Goal: Task Accomplishment & Management: Use online tool/utility

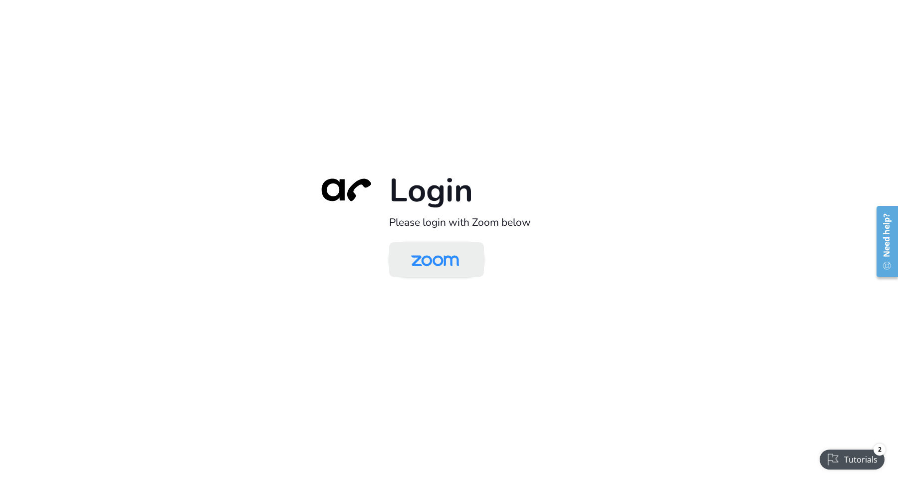
click at [422, 274] on img at bounding box center [435, 260] width 69 height 32
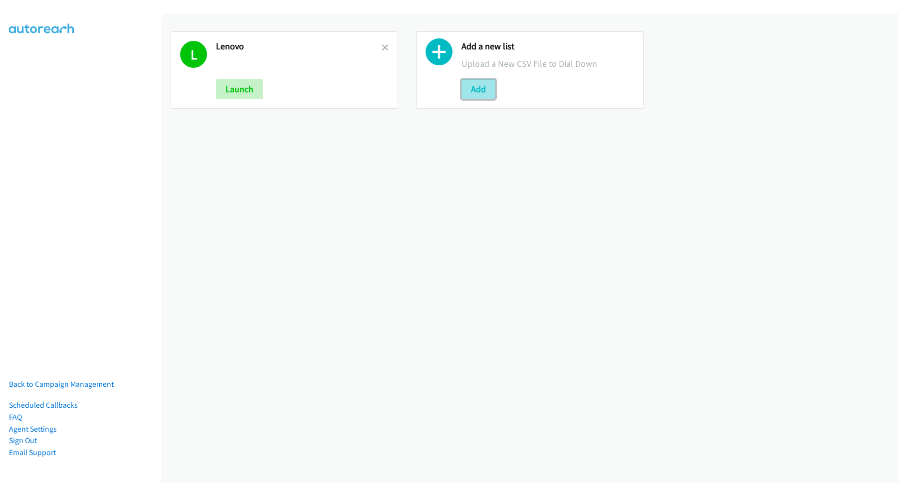
click at [476, 98] on button "Add" at bounding box center [478, 89] width 34 height 20
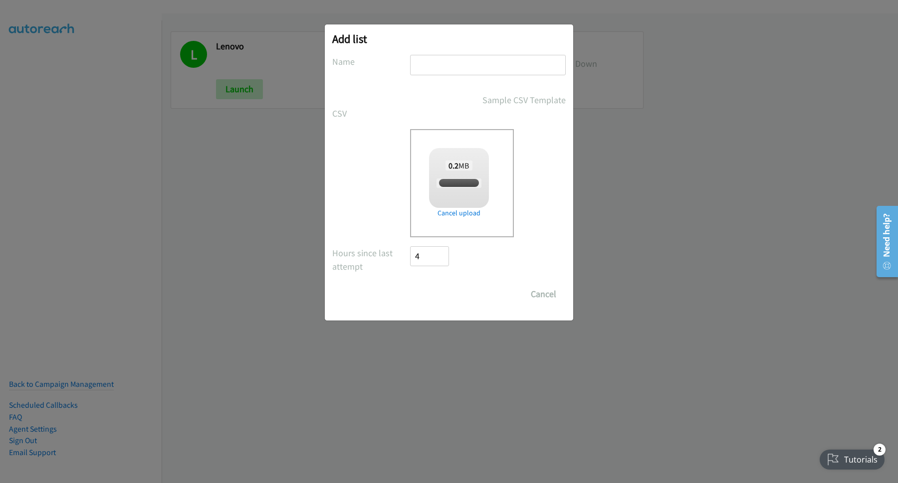
click at [495, 62] on input "text" at bounding box center [488, 65] width 156 height 20
type input "W"
checkbox input "true"
type input "Win"
click at [444, 297] on input "Save List" at bounding box center [436, 294] width 52 height 20
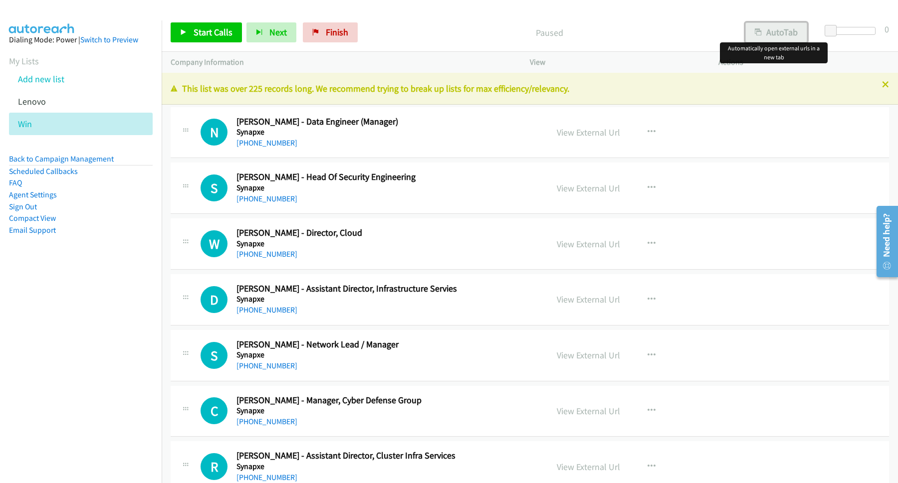
click at [779, 25] on button "AutoTab" at bounding box center [776, 32] width 62 height 20
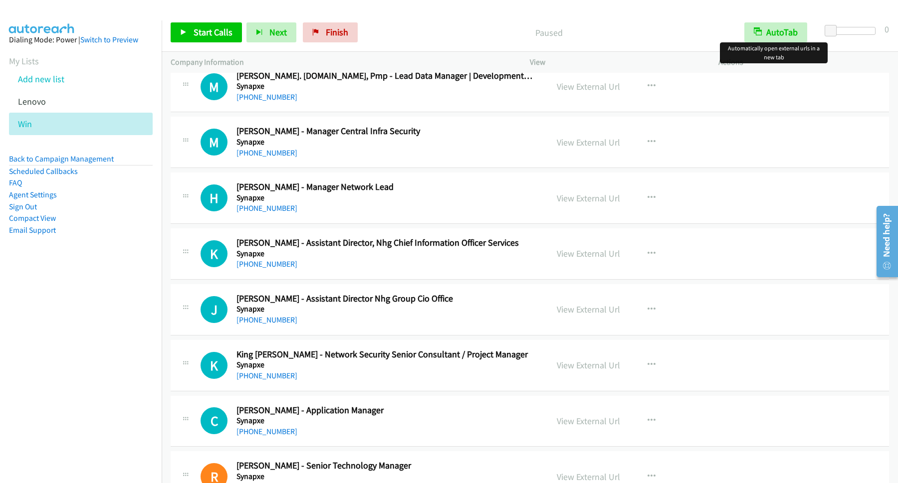
scroll to position [539, 0]
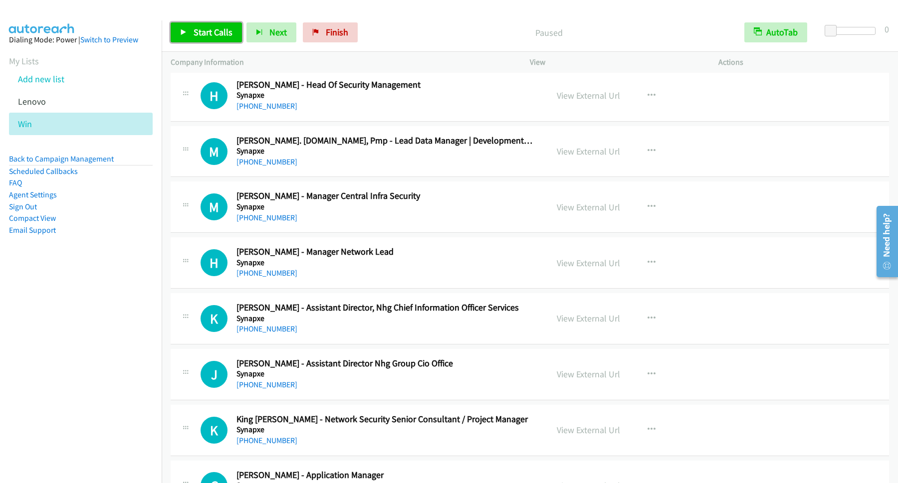
click at [230, 32] on span "Start Calls" at bounding box center [213, 31] width 39 height 11
click at [205, 46] on div "Start Calls Pause Next Finish Dialing Simon Mui - Head Of Security Engineering …" at bounding box center [530, 32] width 736 height 38
click at [204, 37] on span "Pause" at bounding box center [205, 31] width 22 height 11
click at [107, 158] on link "Back to Campaign Management" at bounding box center [61, 158] width 105 height 9
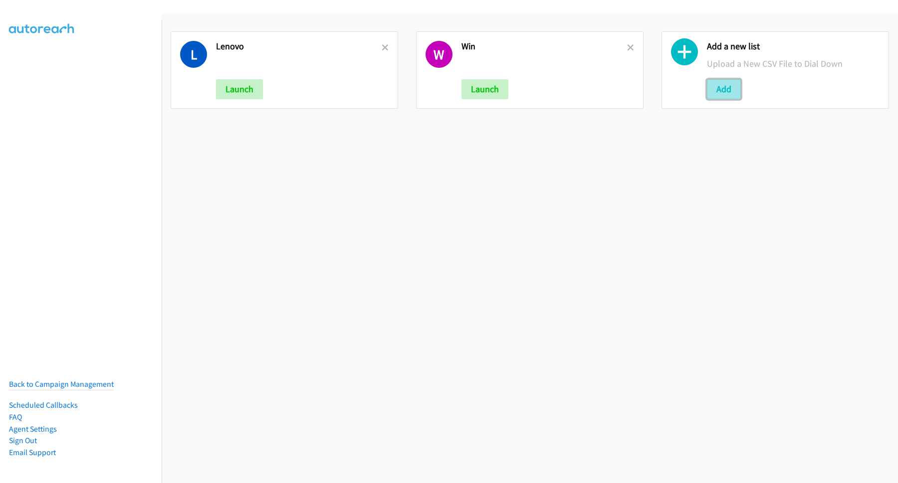
click at [708, 87] on button "Add" at bounding box center [724, 89] width 34 height 20
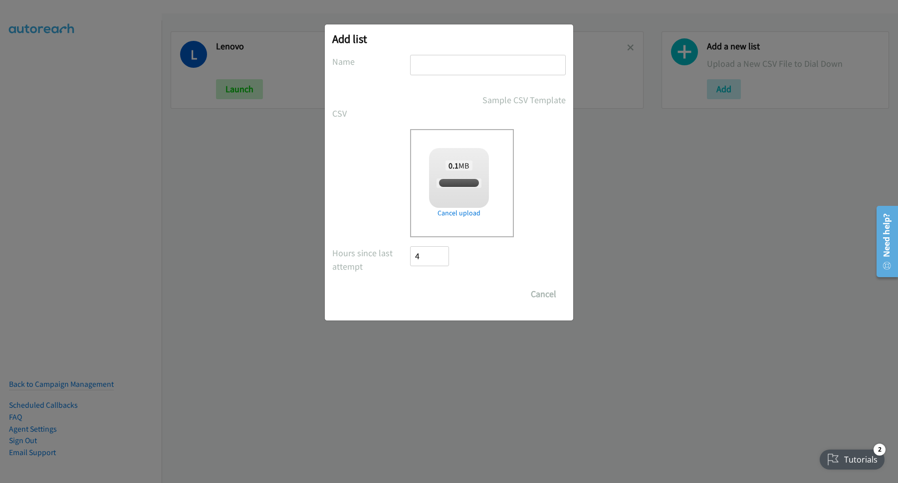
click at [466, 54] on div "Add list No phone fields were returned for that Report or List View Please uplo…" at bounding box center [449, 172] width 248 height 296
click at [466, 65] on input "text" at bounding box center [488, 65] width 156 height 20
checkbox input "true"
type input "w"
click at [454, 296] on input "Save List" at bounding box center [436, 294] width 52 height 20
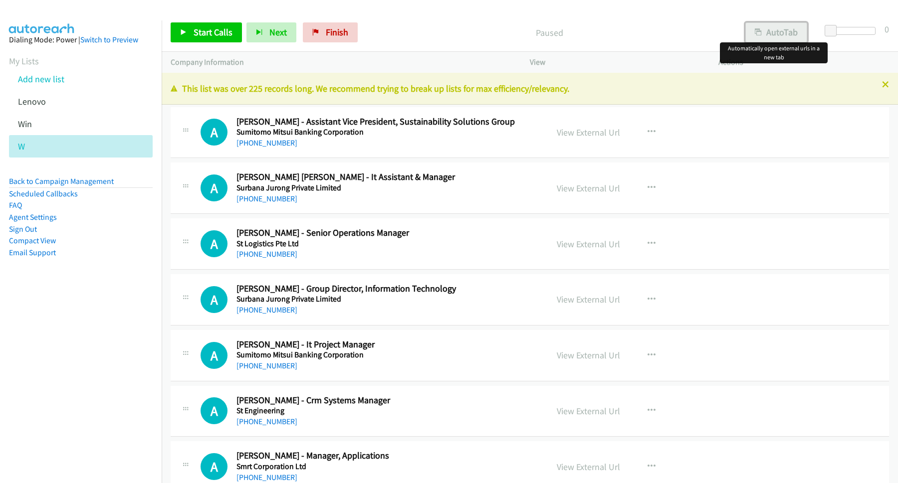
click at [769, 30] on button "AutoTab" at bounding box center [776, 32] width 62 height 20
click at [229, 31] on span "Start Calls" at bounding box center [213, 31] width 39 height 11
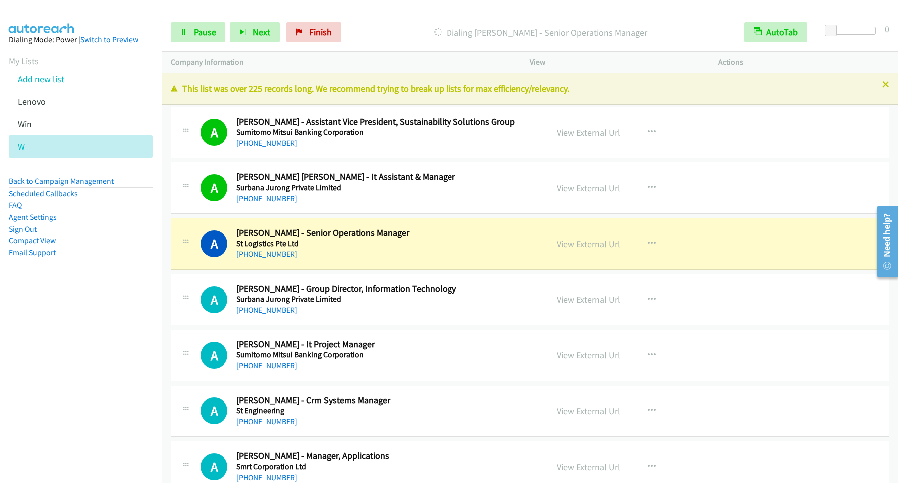
click at [428, 26] on p "Dialing Adrian Seah - Senior Operations Manager" at bounding box center [541, 32] width 372 height 13
click at [212, 35] on span "Pause" at bounding box center [205, 31] width 22 height 11
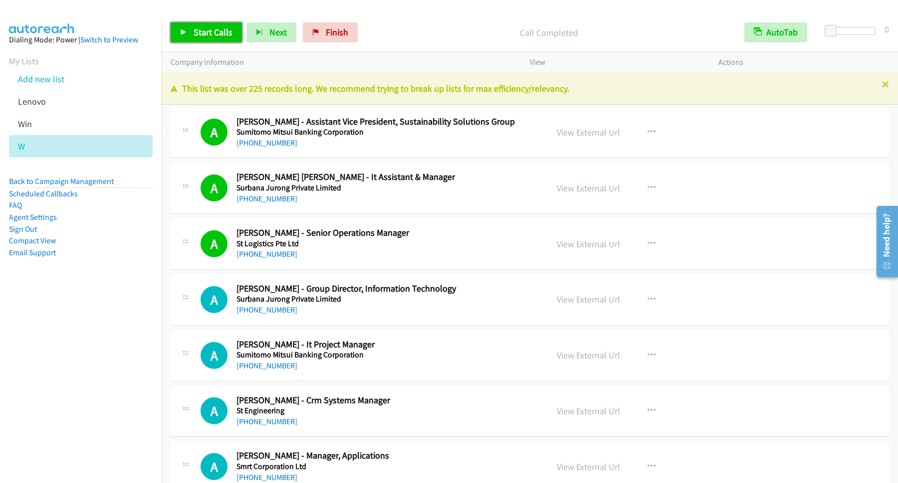
click at [219, 25] on link "Start Calls" at bounding box center [206, 32] width 71 height 20
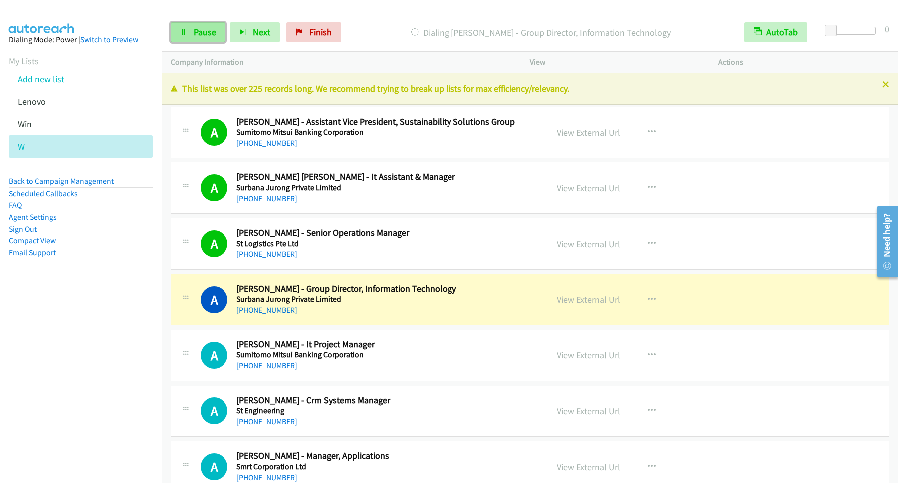
click at [203, 28] on span "Pause" at bounding box center [205, 31] width 22 height 11
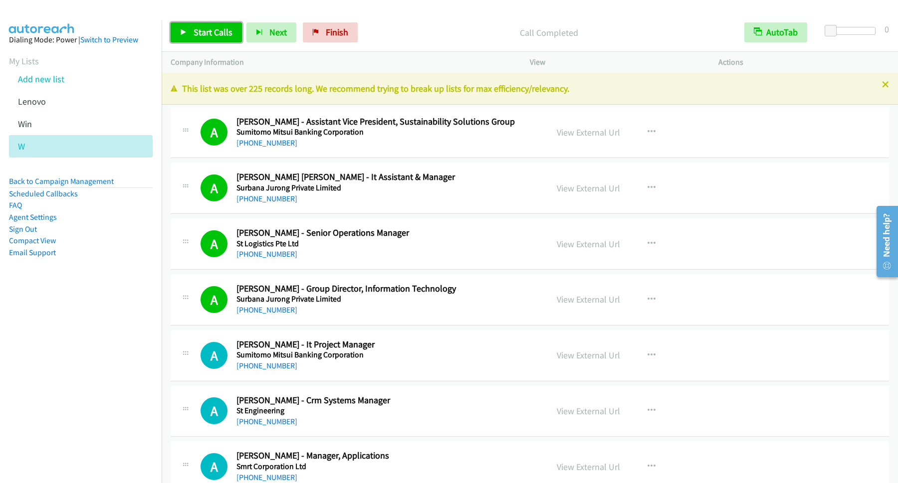
click at [217, 29] on span "Start Calls" at bounding box center [213, 31] width 39 height 11
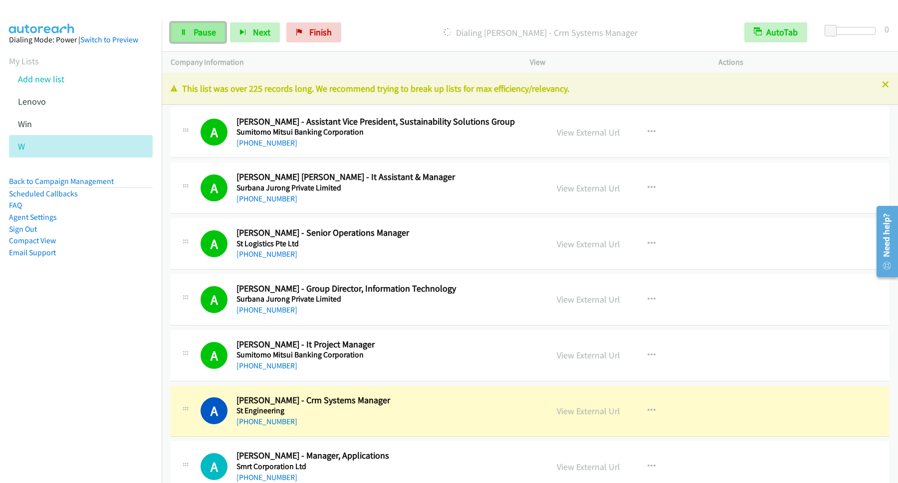
click at [205, 32] on span "Pause" at bounding box center [205, 31] width 22 height 11
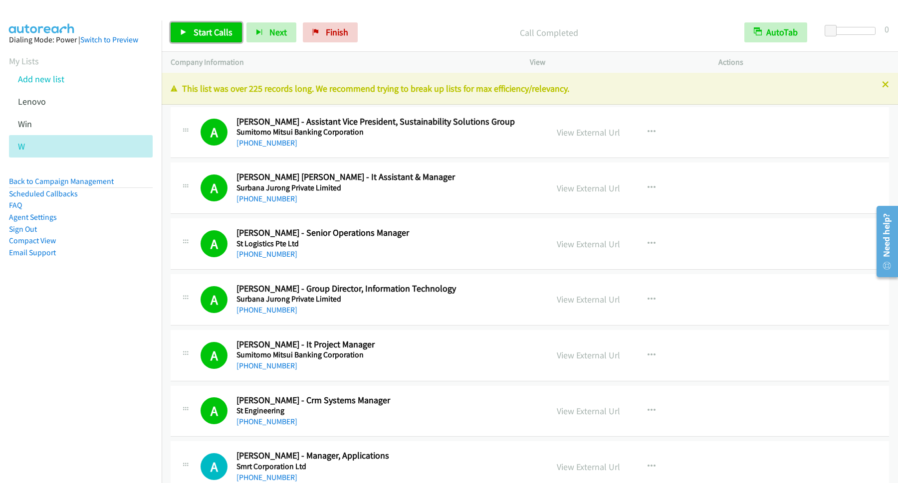
click at [217, 35] on span "Start Calls" at bounding box center [213, 31] width 39 height 11
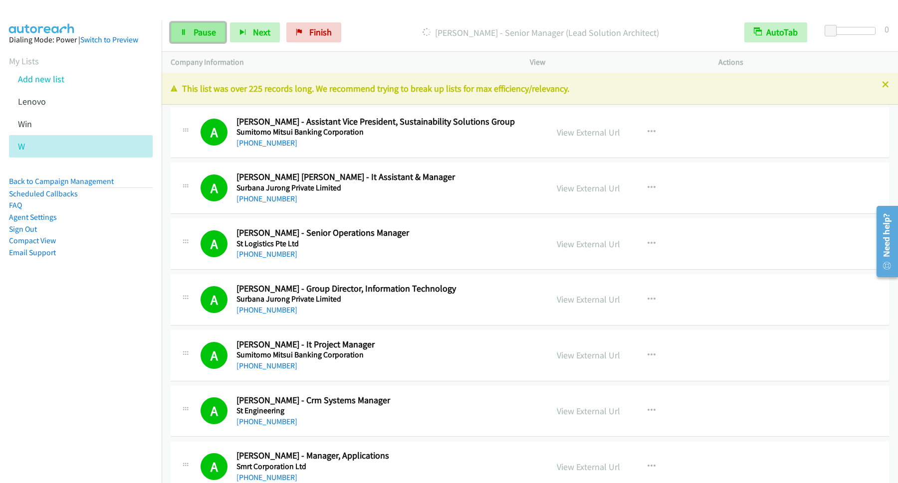
click at [198, 30] on span "Pause" at bounding box center [205, 31] width 22 height 11
click at [227, 26] on link "Start Calls" at bounding box center [206, 32] width 71 height 20
click at [203, 39] on link "Pause" at bounding box center [198, 32] width 55 height 20
click at [209, 31] on span "Start Calls" at bounding box center [213, 31] width 39 height 11
click at [211, 31] on span "Pause" at bounding box center [205, 31] width 22 height 11
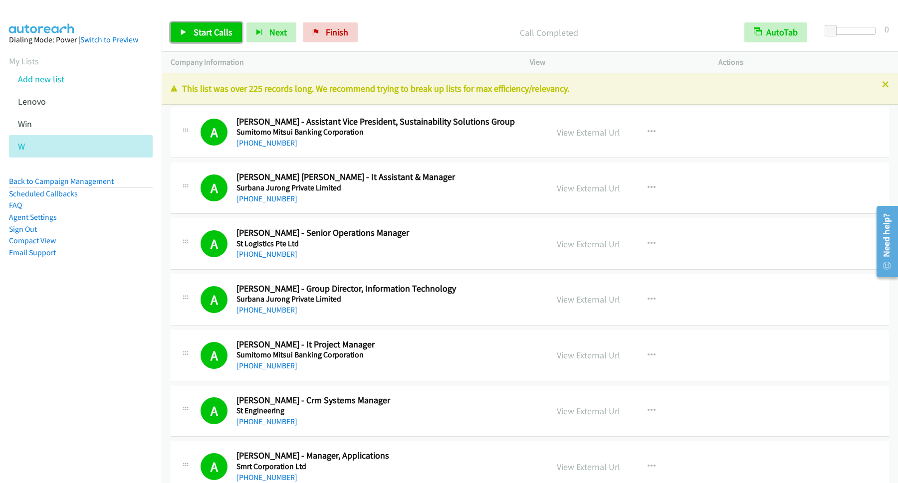
click at [221, 37] on span "Start Calls" at bounding box center [213, 31] width 39 height 11
click at [277, 432] on div "A Callback Scheduled Agnes Zheng - Crm Systems Manager St Engineering Asia/Sing…" at bounding box center [530, 411] width 718 height 51
click at [190, 28] on link "Pause" at bounding box center [198, 32] width 55 height 20
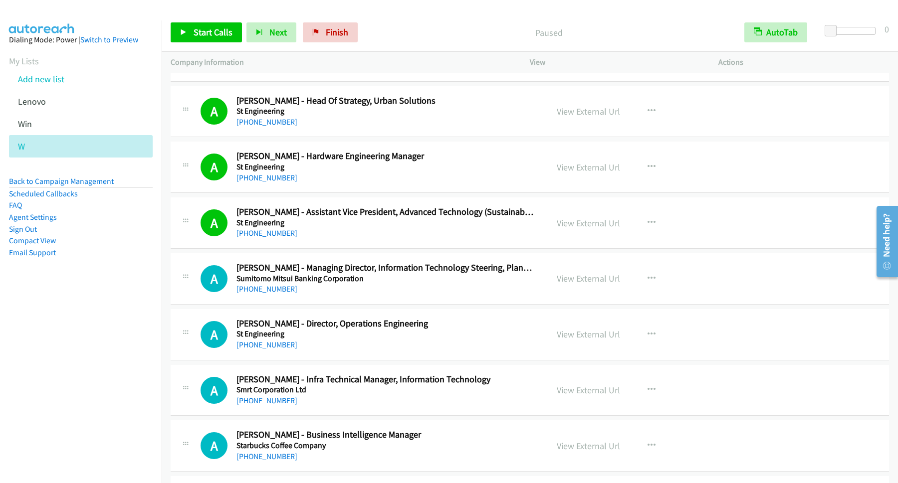
scroll to position [1212, 0]
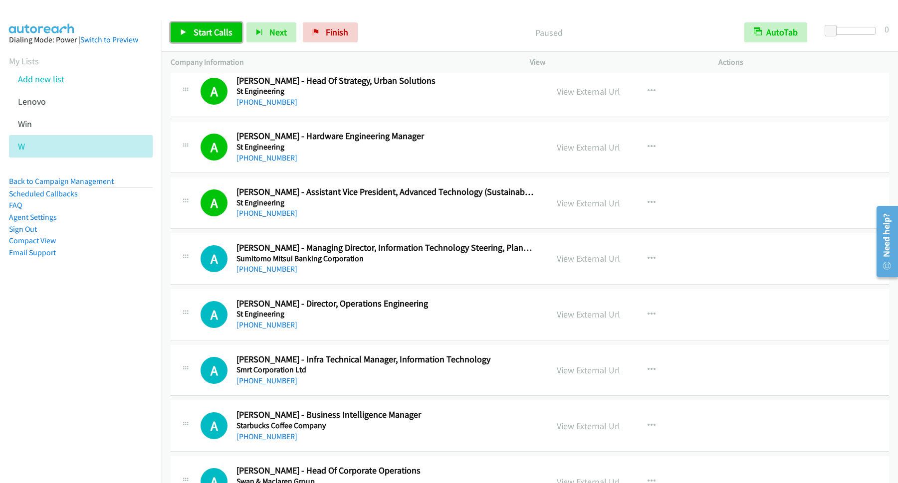
click at [209, 33] on span "Start Calls" at bounding box center [213, 31] width 39 height 11
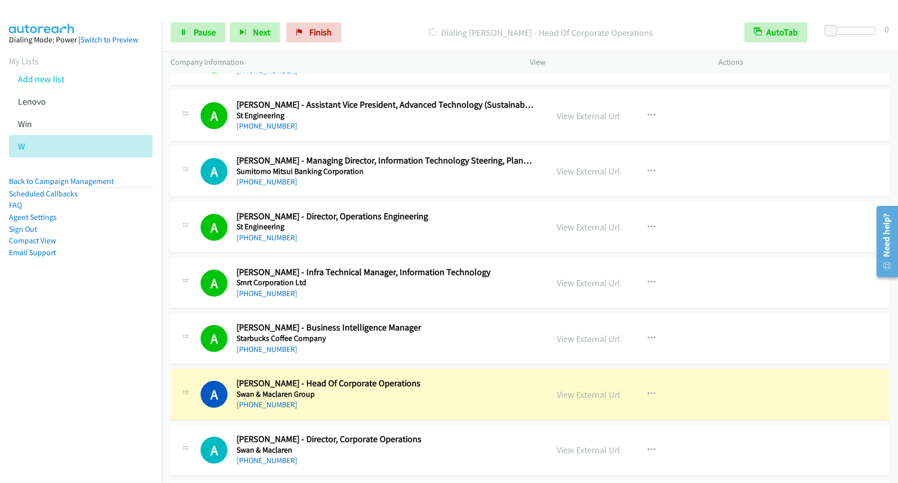
scroll to position [1347, 0]
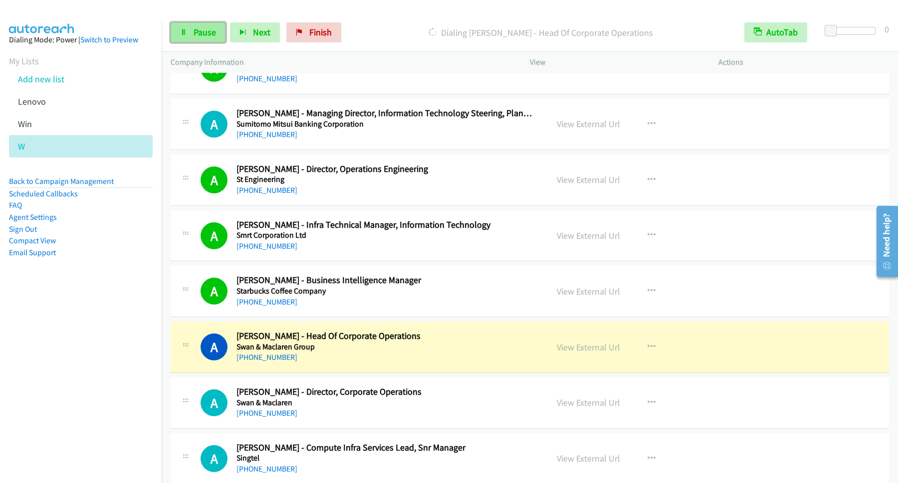
click at [215, 36] on span "Pause" at bounding box center [205, 31] width 22 height 11
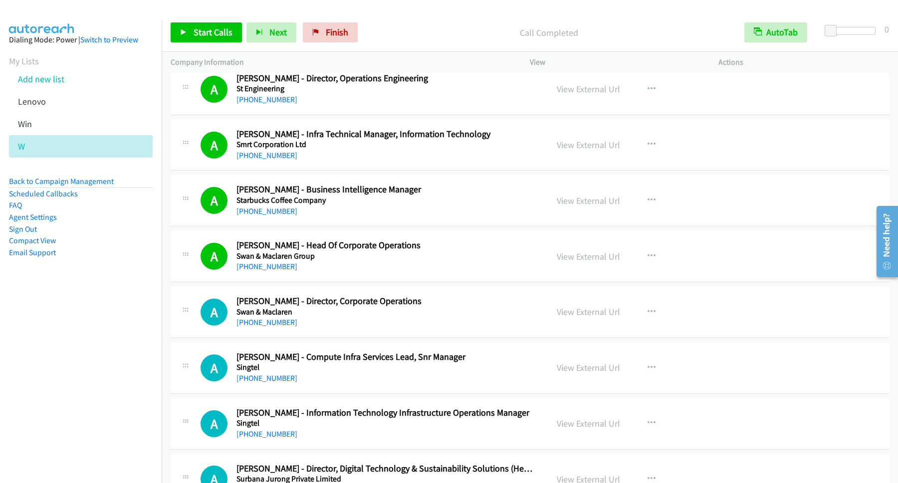
scroll to position [1481, 0]
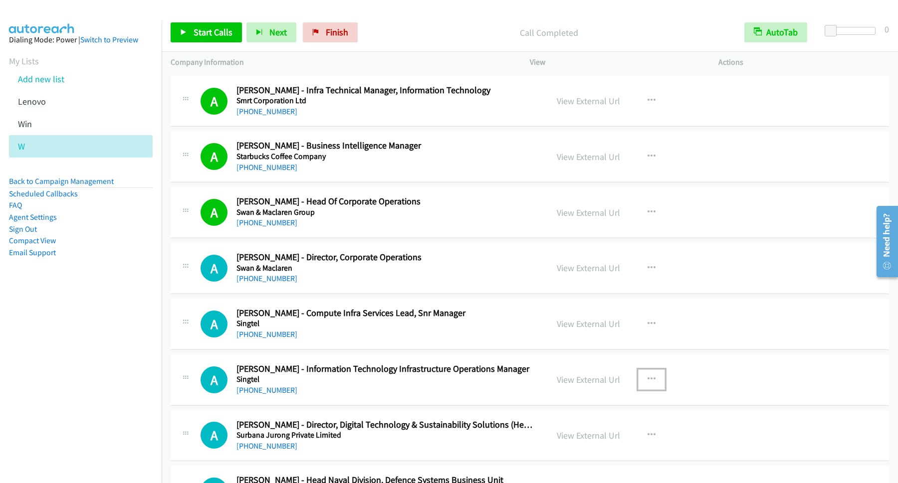
click at [648, 387] on button "button" at bounding box center [651, 380] width 27 height 20
click at [581, 449] on link "Start Calls Here" at bounding box center [598, 445] width 133 height 20
click at [202, 40] on link "Start Calls" at bounding box center [206, 32] width 71 height 20
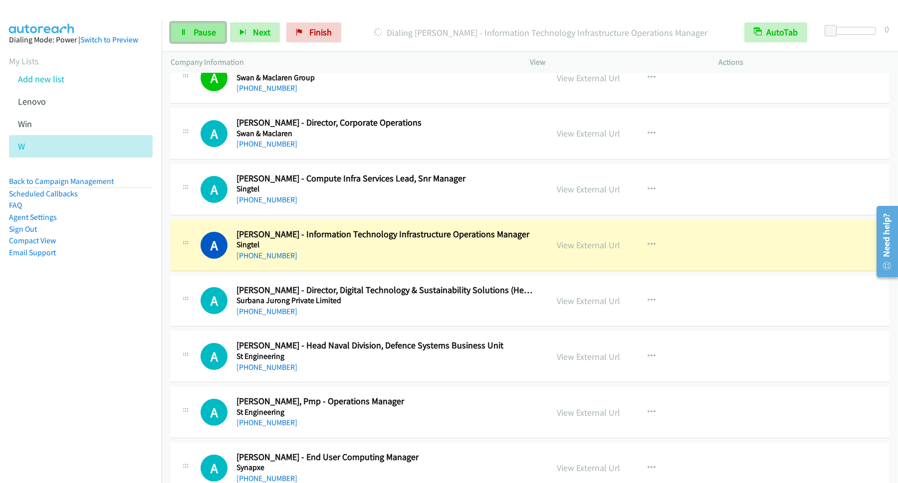
click at [212, 34] on span "Pause" at bounding box center [205, 31] width 22 height 11
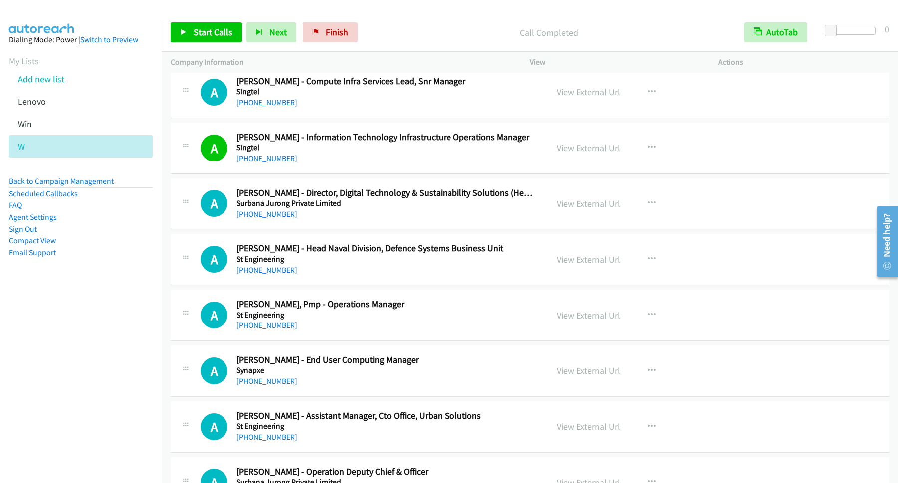
scroll to position [1751, 0]
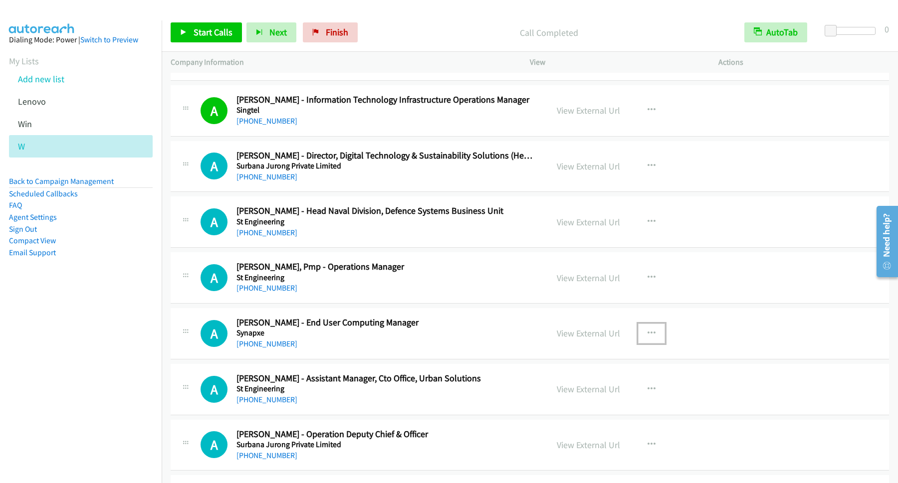
click at [648, 338] on icon "button" at bounding box center [651, 334] width 8 height 8
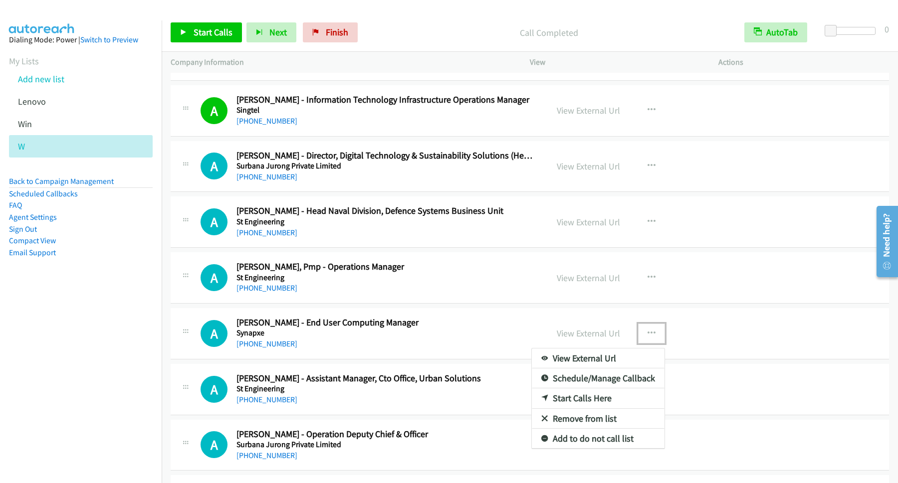
click at [588, 404] on link "Start Calls Here" at bounding box center [598, 399] width 133 height 20
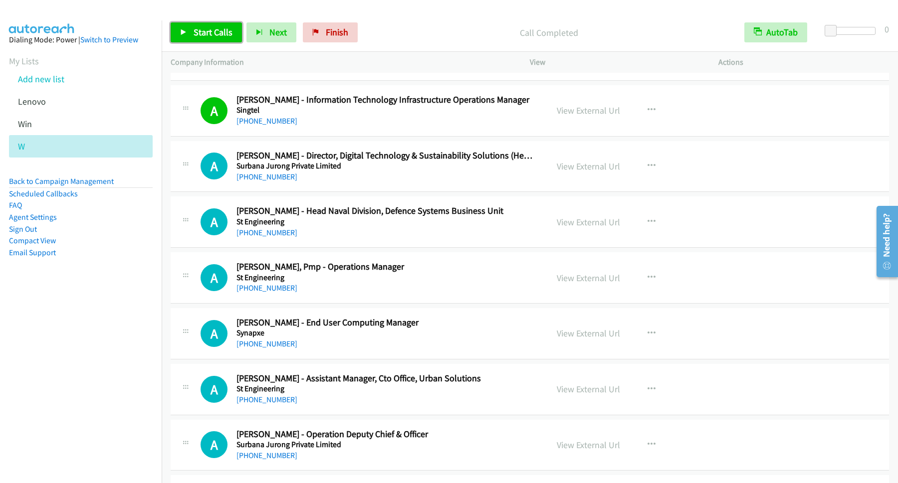
click at [221, 32] on span "Start Calls" at bounding box center [213, 31] width 39 height 11
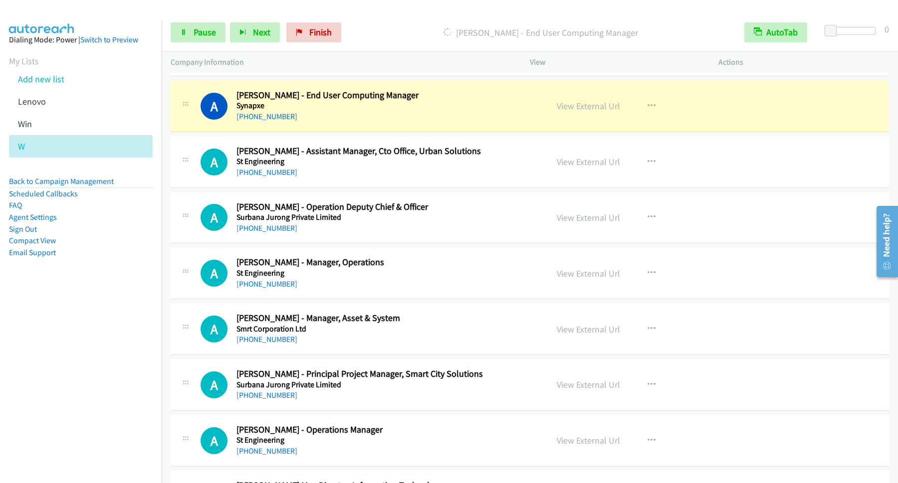
scroll to position [2020, 0]
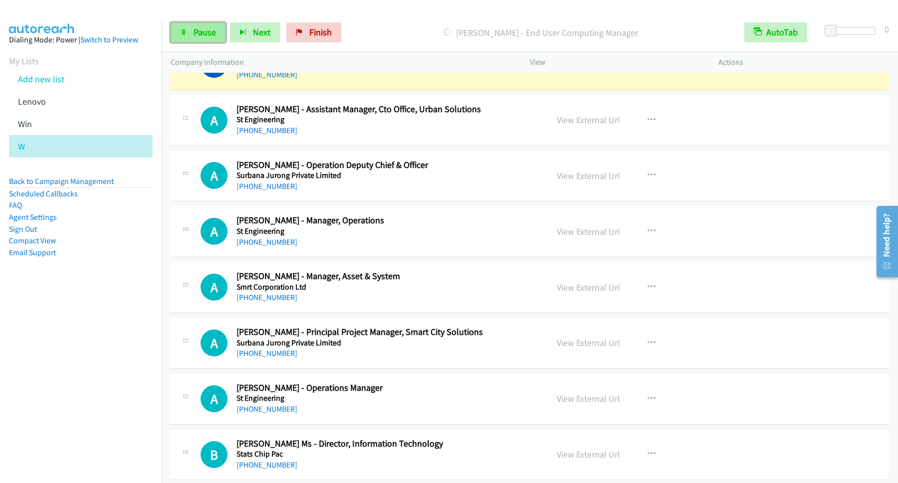
click at [204, 31] on span "Pause" at bounding box center [205, 31] width 22 height 11
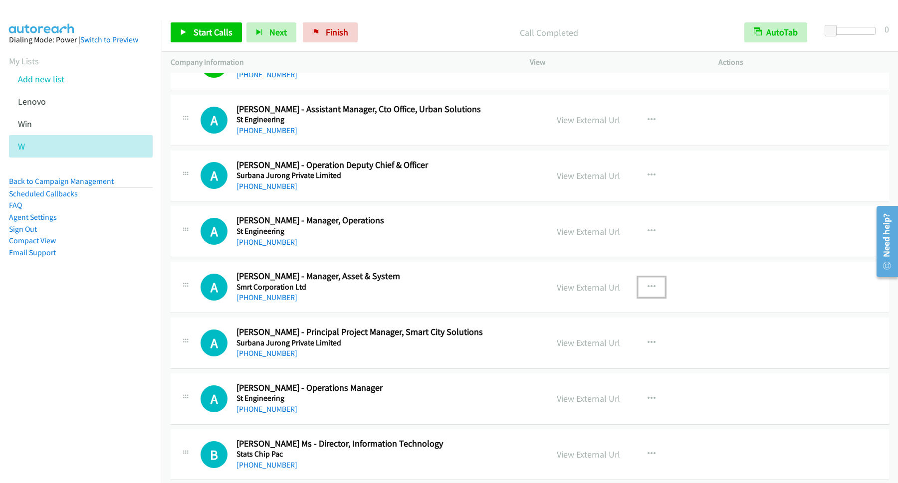
click at [647, 289] on icon "button" at bounding box center [651, 287] width 8 height 8
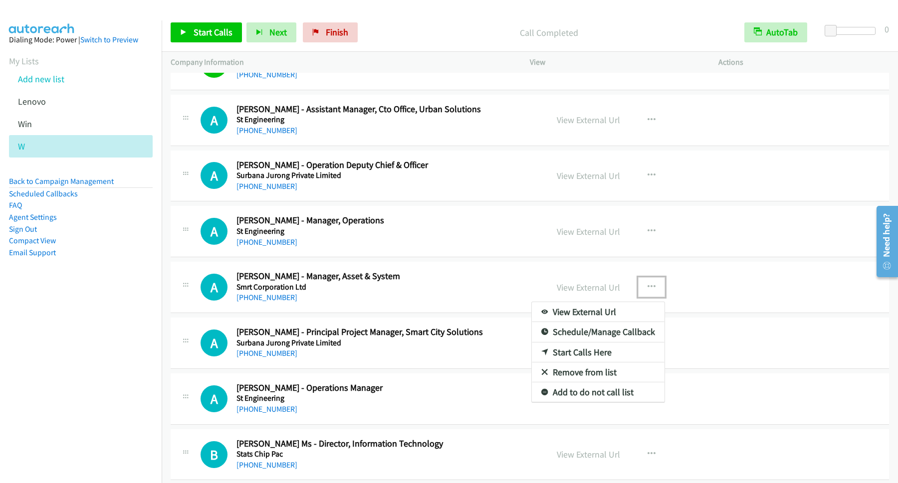
click at [589, 361] on link "Start Calls Here" at bounding box center [598, 353] width 133 height 20
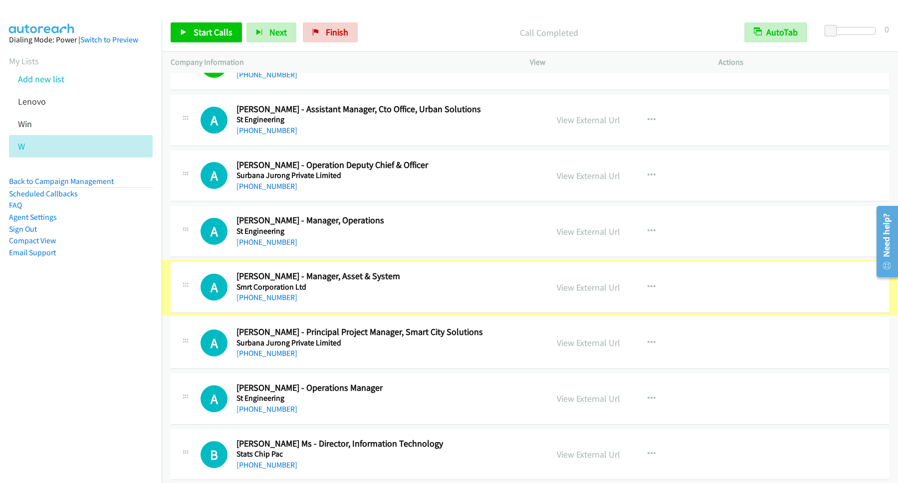
click at [561, 359] on div "View External Url View External Url Schedule/Manage Callback Start Calls Here R…" at bounding box center [647, 343] width 198 height 33
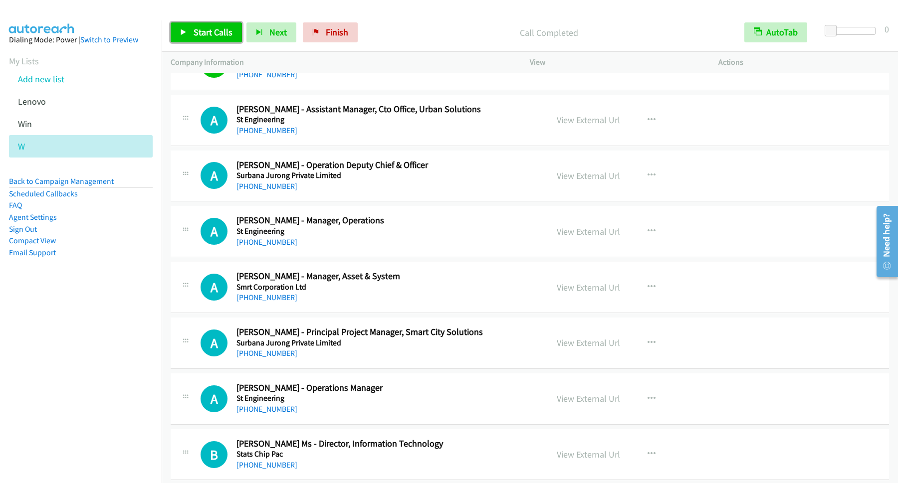
click at [217, 27] on span "Start Calls" at bounding box center [213, 31] width 39 height 11
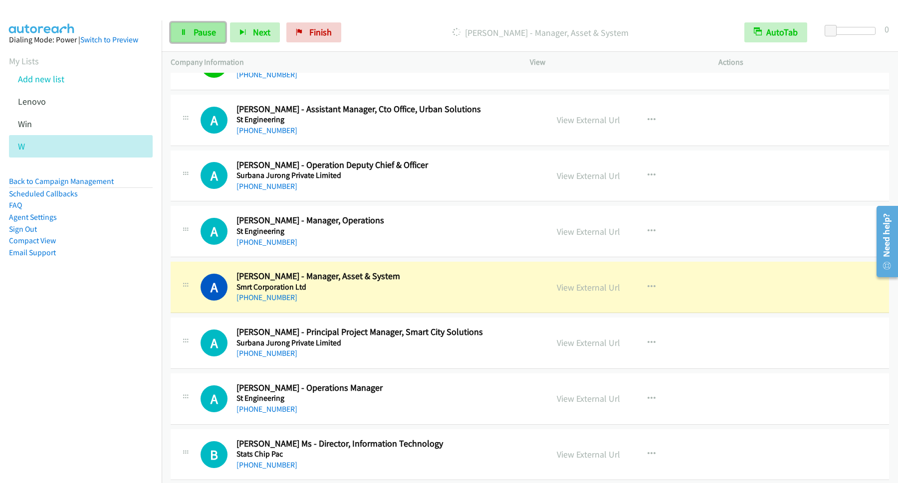
click at [201, 27] on link "Pause" at bounding box center [198, 32] width 55 height 20
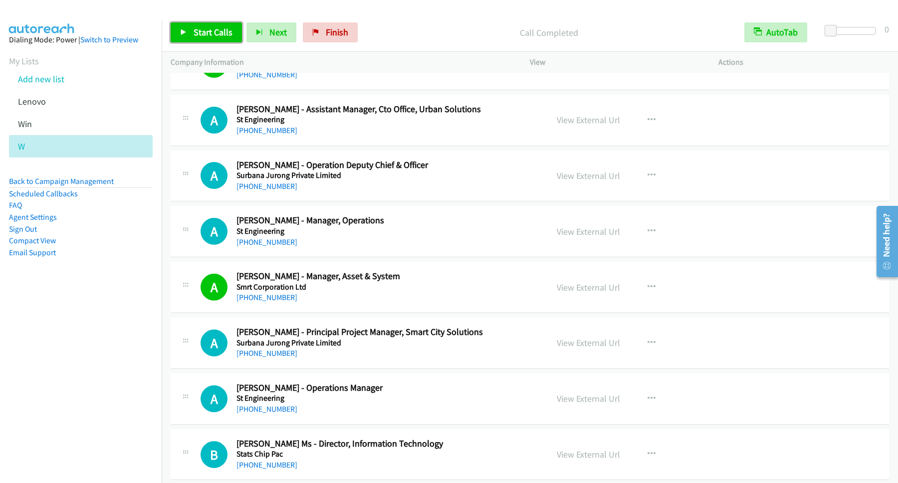
click at [217, 33] on span "Start Calls" at bounding box center [213, 31] width 39 height 11
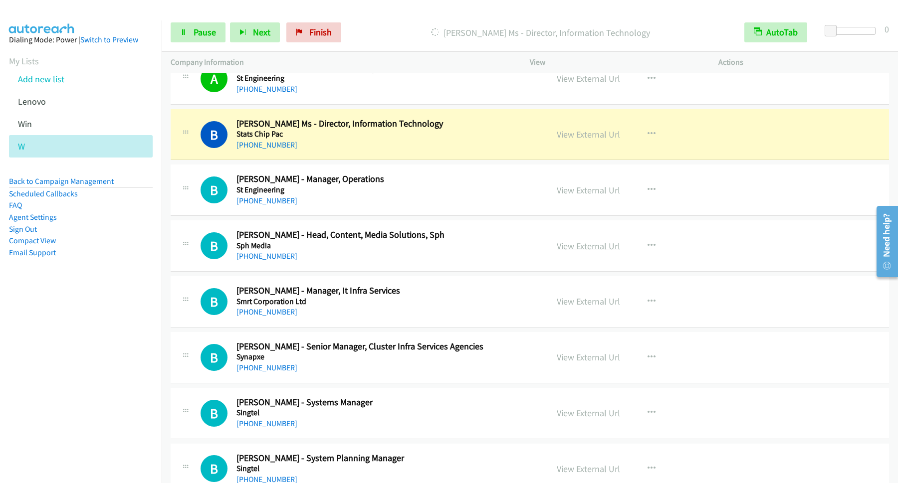
scroll to position [2290, 0]
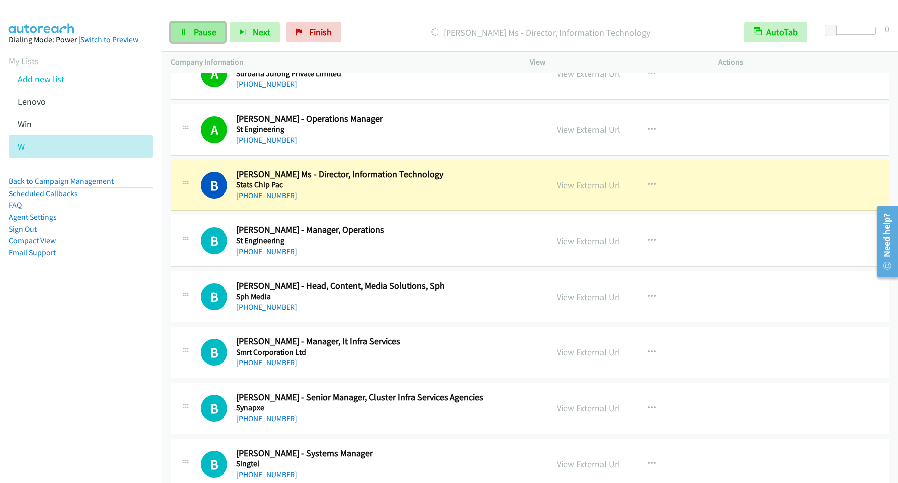
click at [192, 33] on link "Pause" at bounding box center [198, 32] width 55 height 20
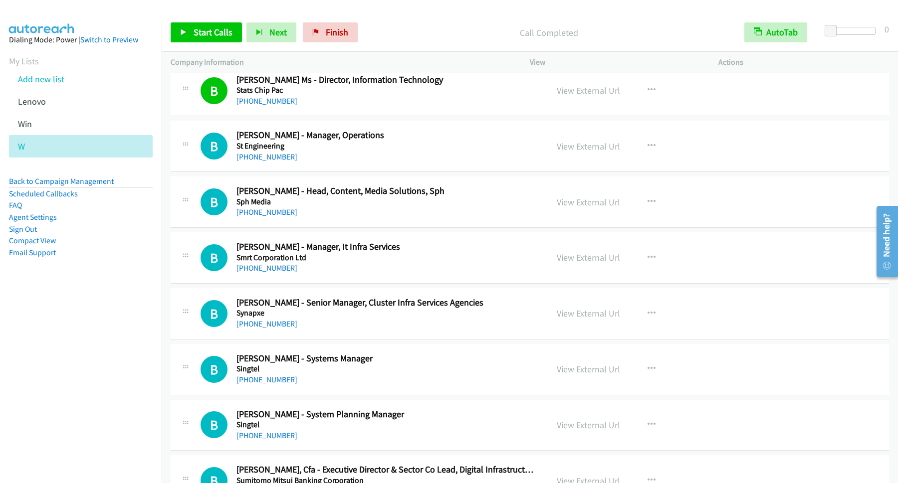
scroll to position [2424, 0]
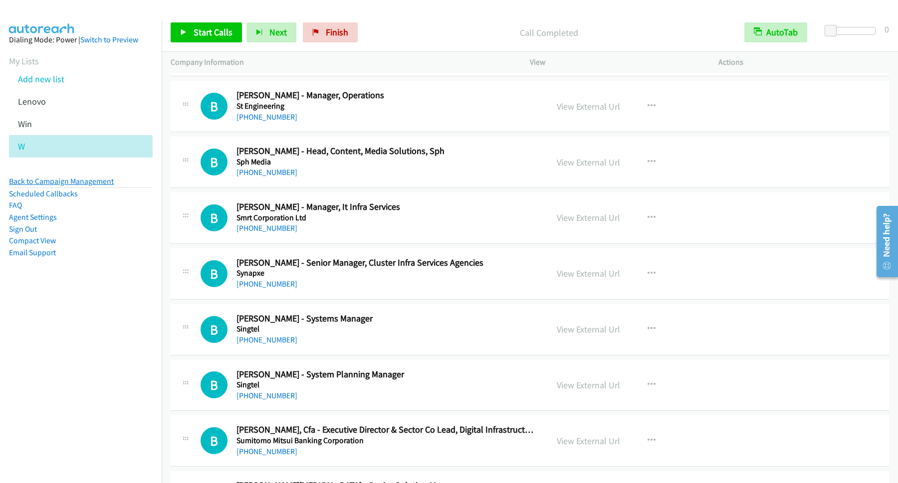
click at [65, 177] on link "Back to Campaign Management" at bounding box center [61, 181] width 105 height 9
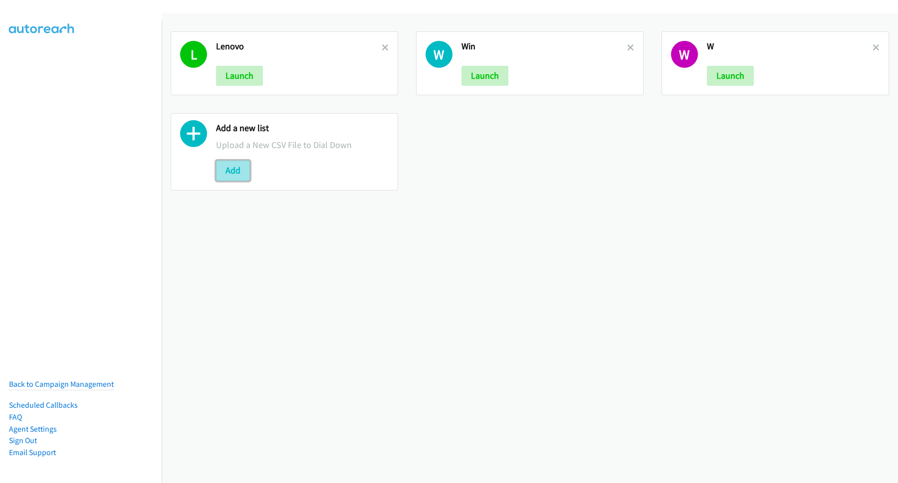
click at [226, 174] on button "Add" at bounding box center [233, 171] width 34 height 20
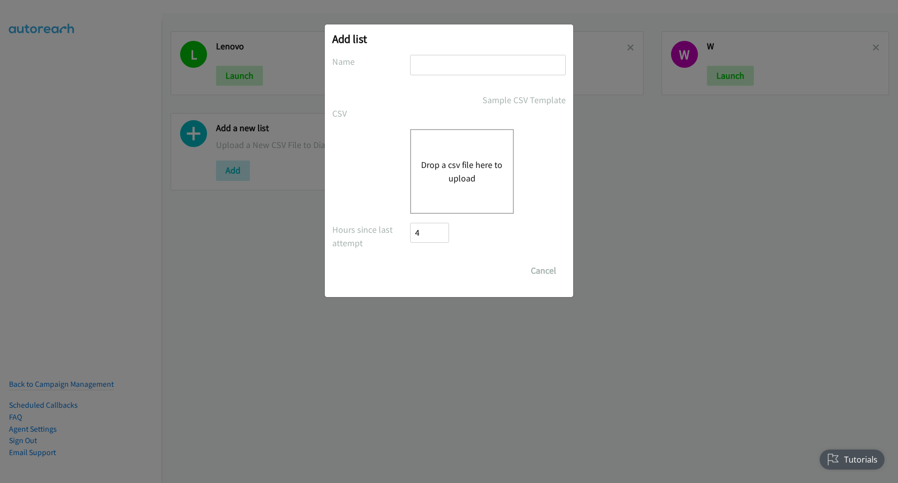
click at [472, 69] on input "text" at bounding box center [488, 65] width 156 height 20
type input "W"
click at [459, 165] on button "Drop a csv file here to upload" at bounding box center [462, 171] width 82 height 27
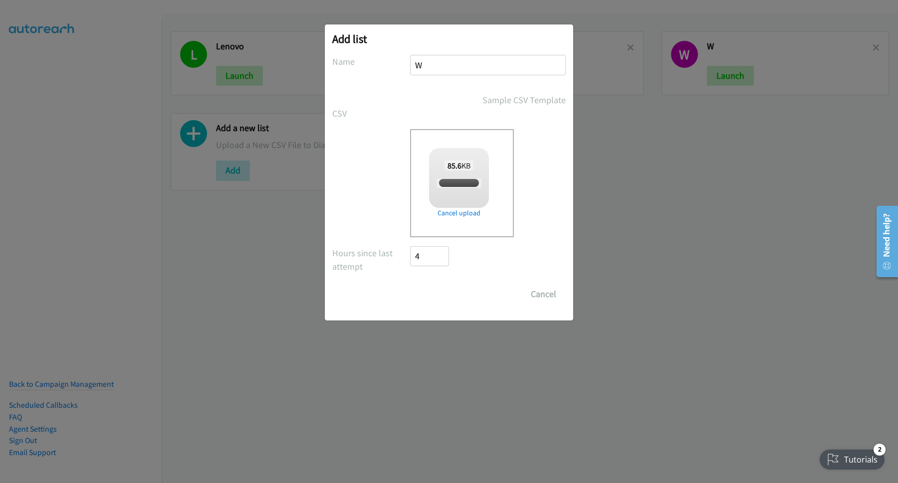
checkbox input "true"
click at [434, 292] on input "Save List" at bounding box center [436, 294] width 52 height 20
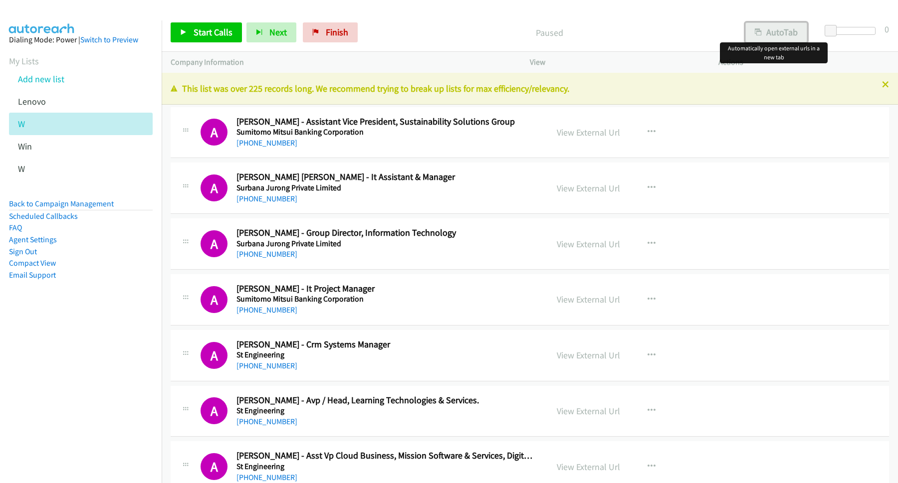
click at [771, 0] on div "Start Calls Pause Next Finish Paused AutoTab AutoTab 0 Company Information Info…" at bounding box center [449, 0] width 898 height 0
click at [216, 32] on span "Start Calls" at bounding box center [213, 31] width 39 height 11
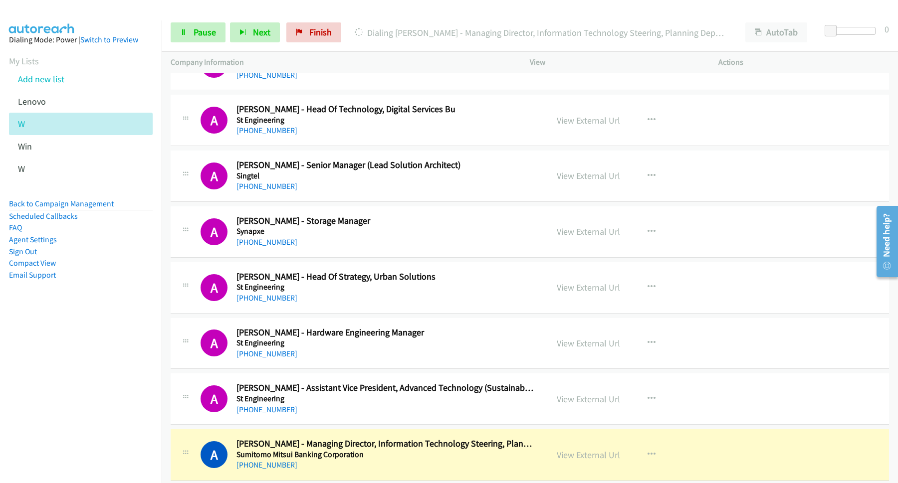
scroll to position [808, 0]
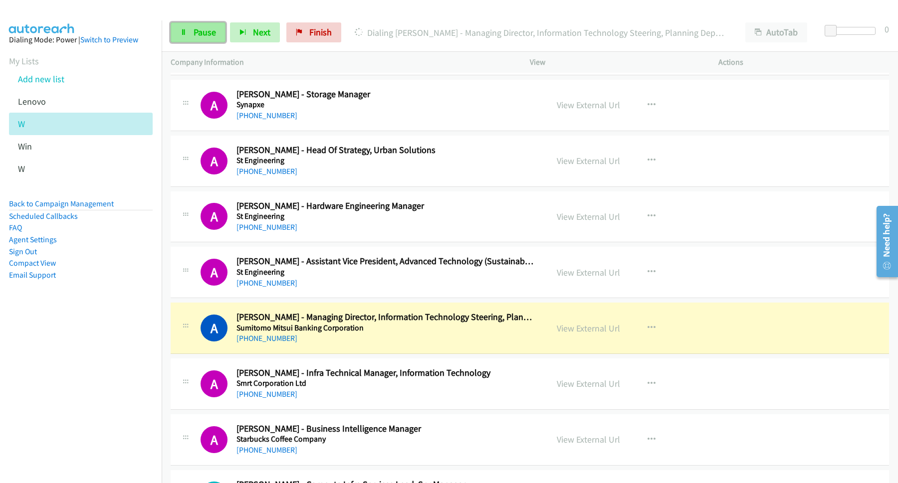
click at [216, 32] on span "Pause" at bounding box center [205, 31] width 22 height 11
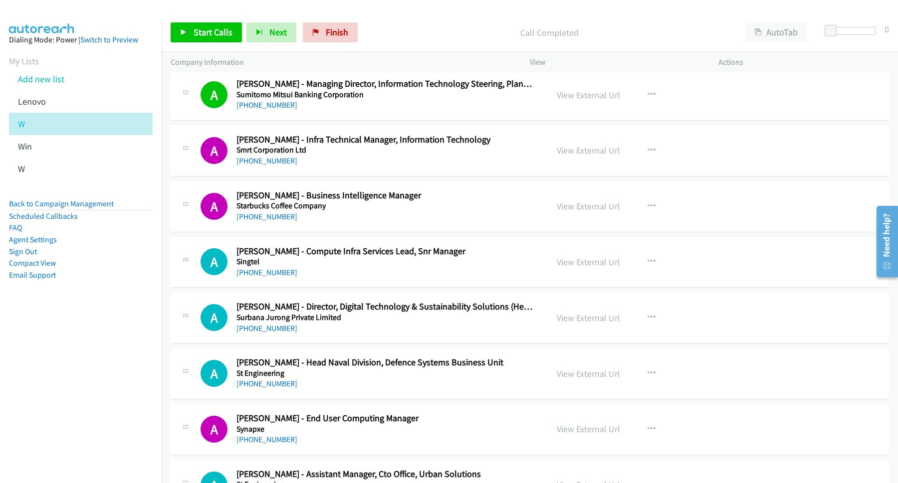
scroll to position [943, 0]
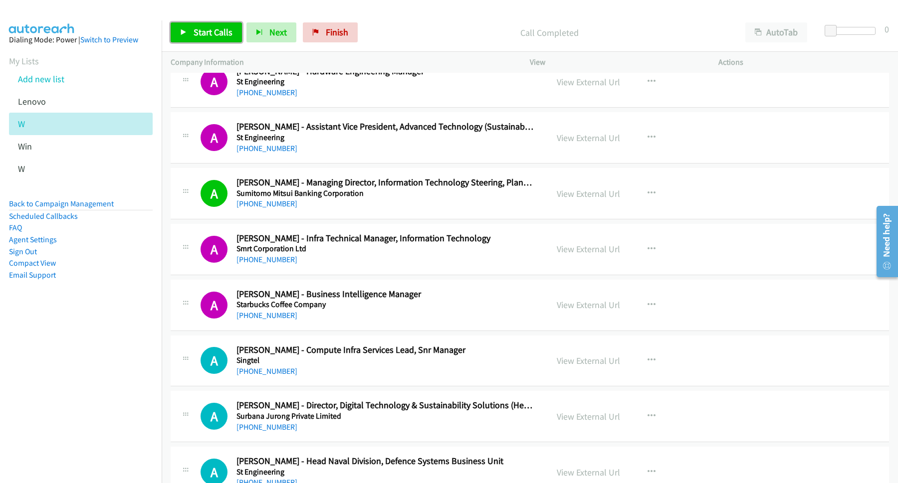
click at [232, 34] on span "Start Calls" at bounding box center [213, 31] width 39 height 11
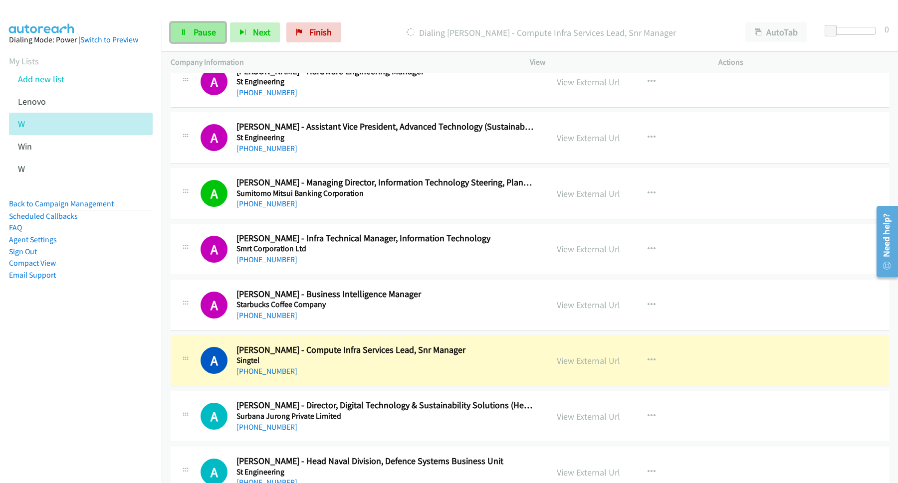
click at [198, 37] on span "Pause" at bounding box center [205, 31] width 22 height 11
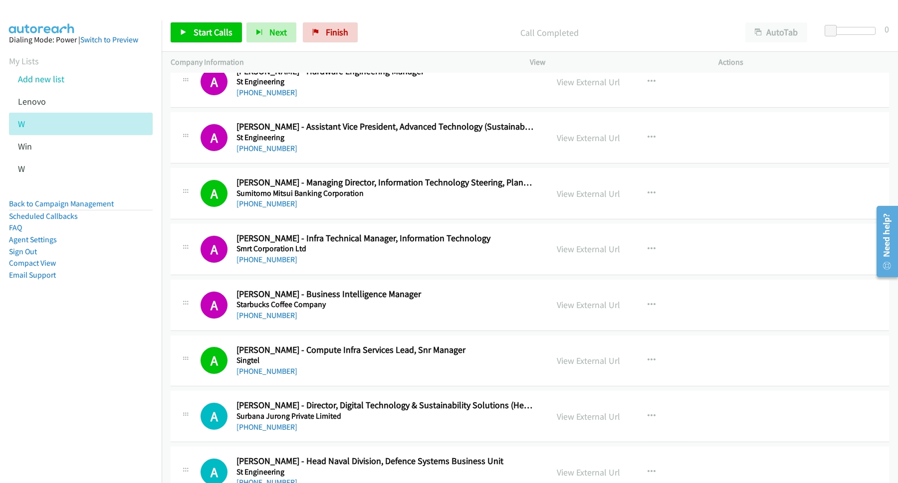
click at [441, 29] on p "Call Completed" at bounding box center [549, 32] width 356 height 13
click at [217, 36] on span "Start Calls" at bounding box center [213, 31] width 39 height 11
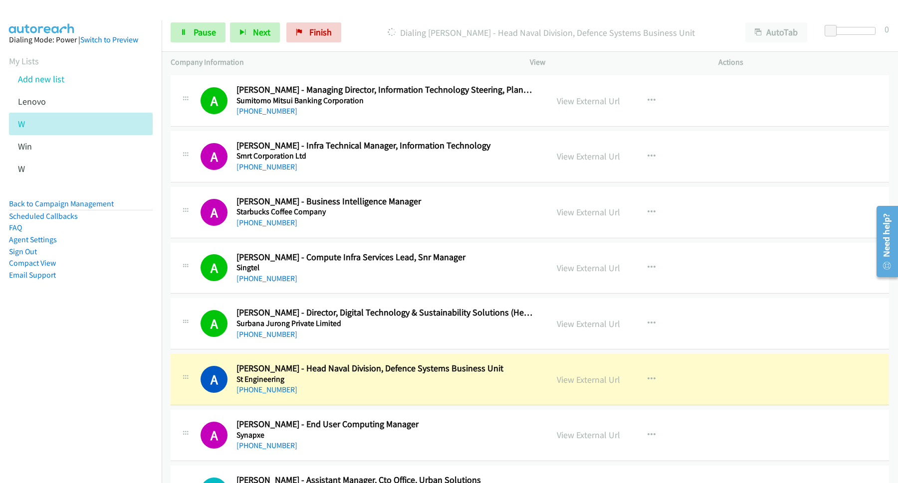
scroll to position [1077, 0]
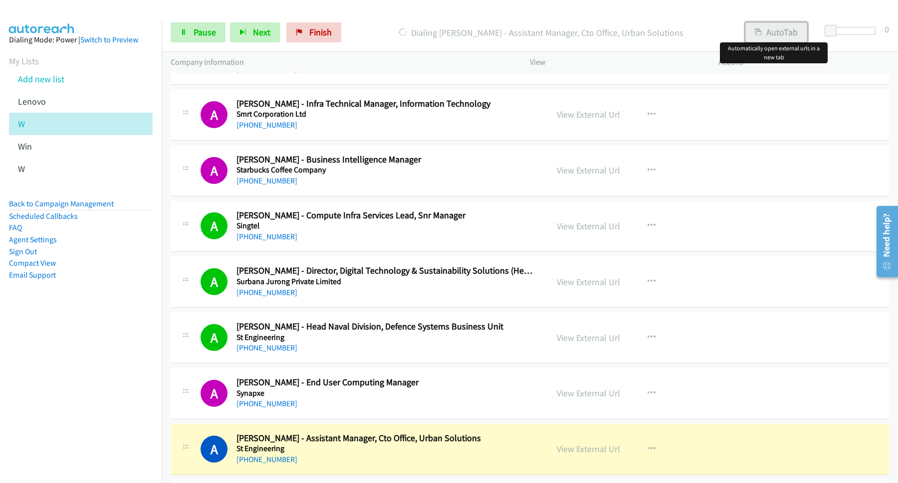
click at [763, 27] on button "AutoTab" at bounding box center [776, 32] width 62 height 20
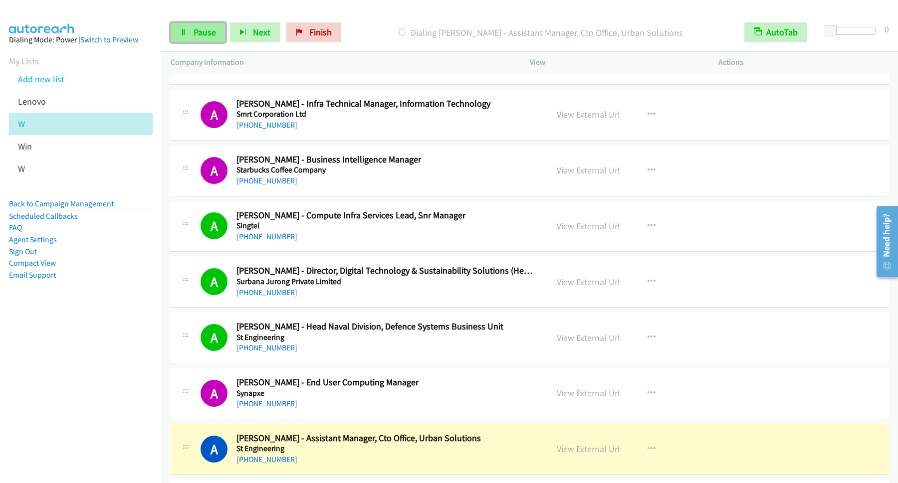
click at [204, 35] on span "Pause" at bounding box center [205, 31] width 22 height 11
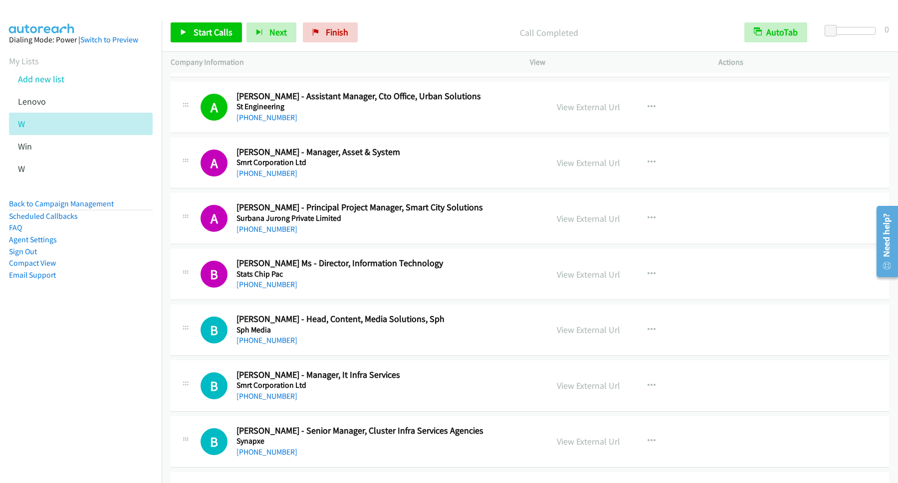
scroll to position [1481, 0]
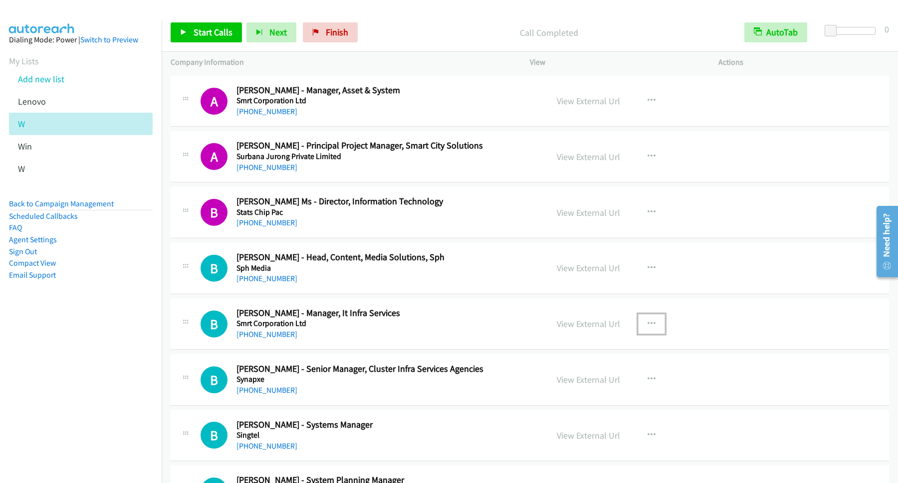
click at [641, 326] on button "button" at bounding box center [651, 324] width 27 height 20
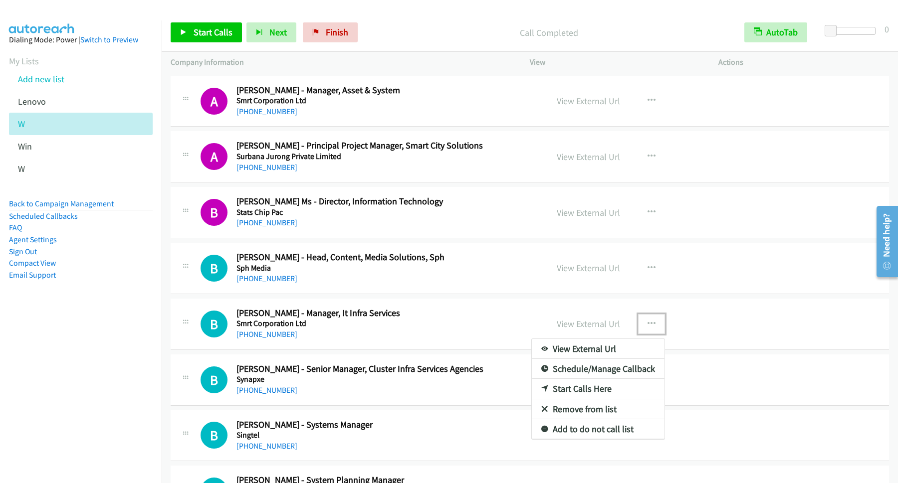
click at [587, 393] on link "Start Calls Here" at bounding box center [598, 389] width 133 height 20
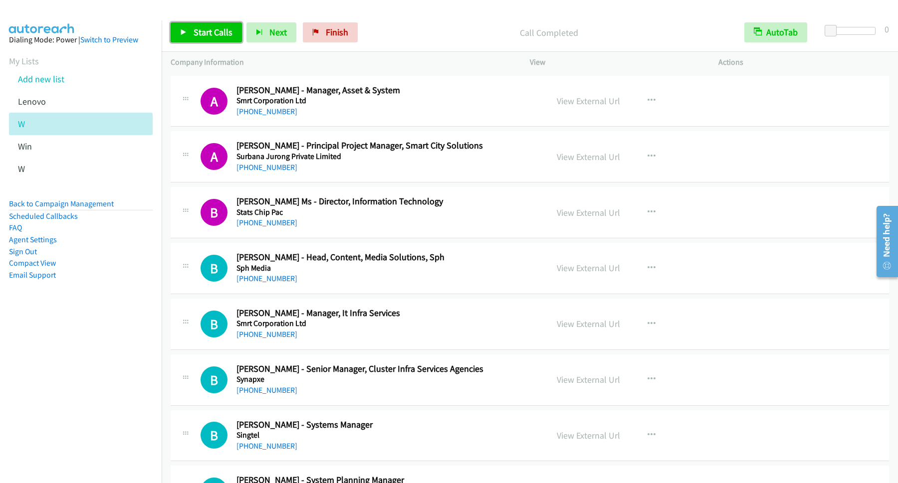
click at [221, 35] on span "Start Calls" at bounding box center [213, 31] width 39 height 11
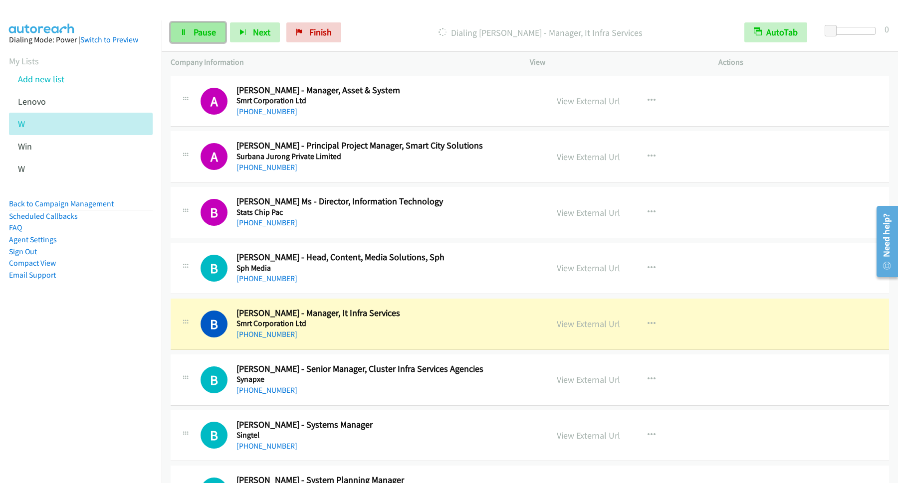
click at [205, 32] on span "Pause" at bounding box center [205, 31] width 22 height 11
